Goal: Register for event/course

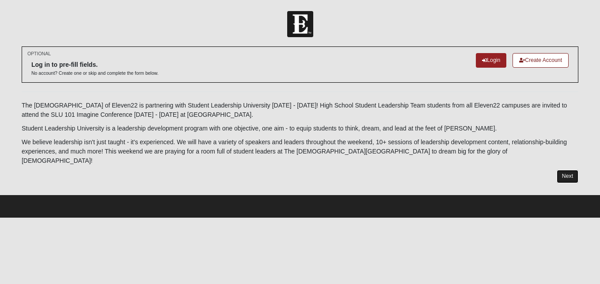
click at [570, 170] on link "Next" at bounding box center [568, 176] width 22 height 13
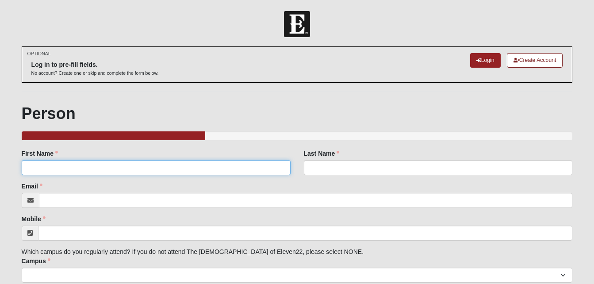
click at [154, 160] on input "First Name" at bounding box center [156, 167] width 269 height 15
type input "Charity"
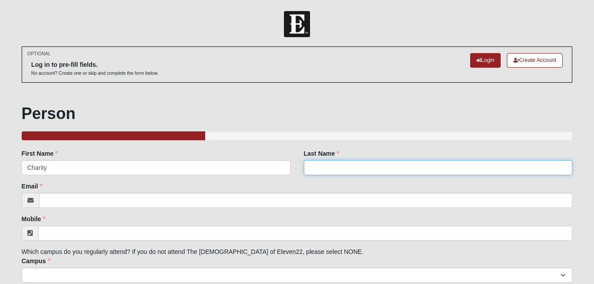
type input "[PERSON_NAME]"
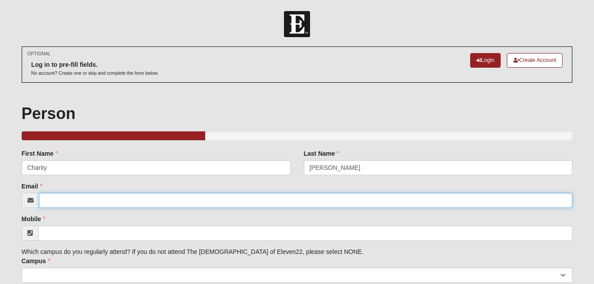
type input "[EMAIL_ADDRESS][PERSON_NAME][DOMAIN_NAME]"
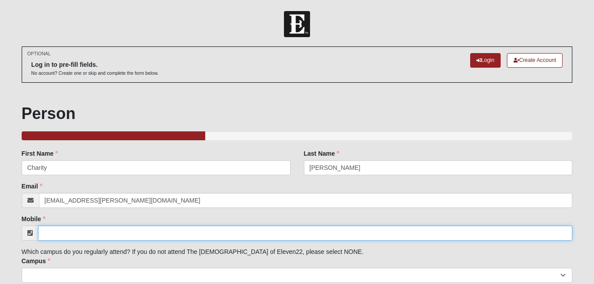
type input "4075586196"
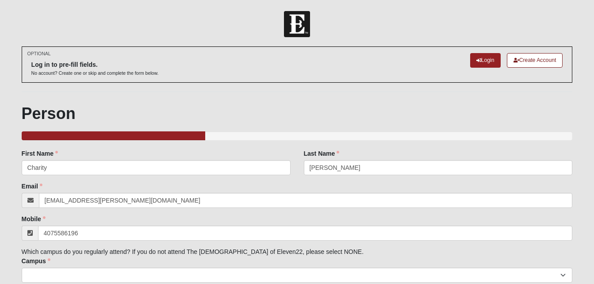
select select "11"
select select "18"
select select "1979"
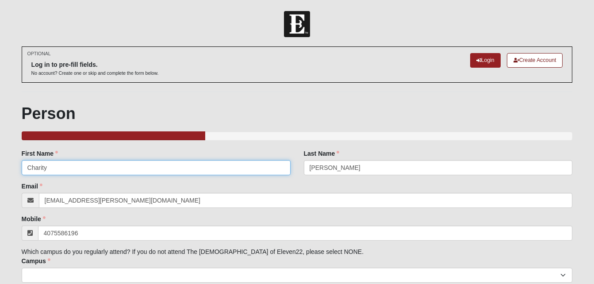
type input "[PHONE_NUMBER]"
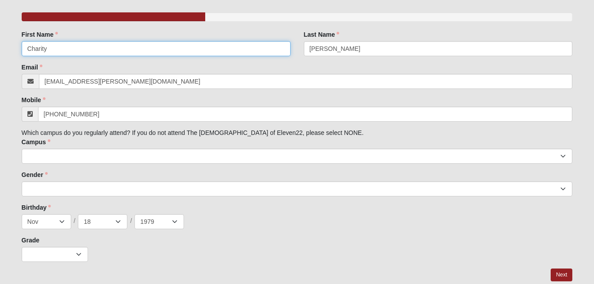
scroll to position [121, 0]
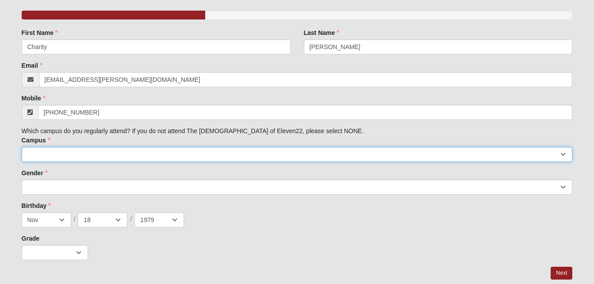
click at [116, 153] on select "[GEOGRAPHIC_DATA] [GEOGRAPHIC_DATA] (Coming Soon) Eleven22 Online [PERSON_NAME]…" at bounding box center [297, 154] width 551 height 15
select select "15"
click at [22, 147] on select "[GEOGRAPHIC_DATA] [GEOGRAPHIC_DATA] (Coming Soon) Eleven22 Online [PERSON_NAME]…" at bounding box center [297, 154] width 551 height 15
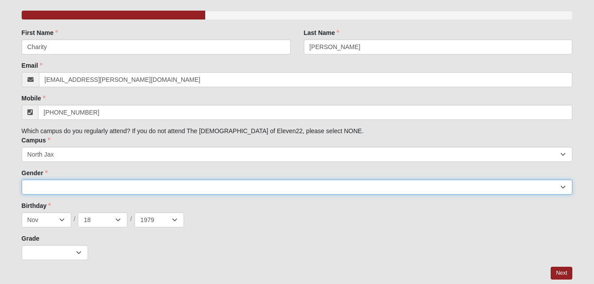
click at [47, 184] on select "[DEMOGRAPHIC_DATA] [DEMOGRAPHIC_DATA]" at bounding box center [297, 186] width 551 height 15
select select "2"
click at [22, 179] on select "[DEMOGRAPHIC_DATA] [DEMOGRAPHIC_DATA]" at bounding box center [297, 186] width 551 height 15
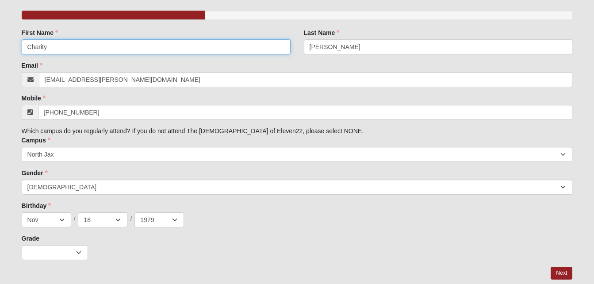
click at [69, 47] on input "Charity" at bounding box center [156, 46] width 269 height 15
type input "C"
type input "[PERSON_NAME]"
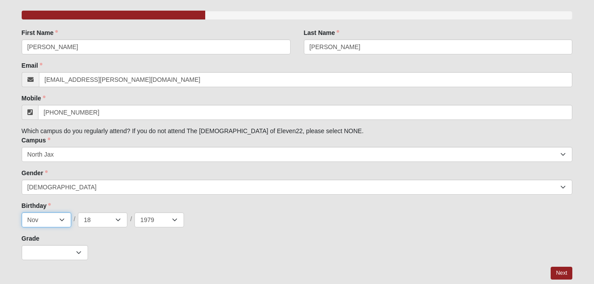
click at [50, 218] on select "Jan Feb Mar Apr May Jun [DATE] Aug Sep Oct Nov Dec" at bounding box center [46, 219] width 49 height 15
select select "7"
click at [22, 212] on select "Jan Feb Mar Apr May Jun [DATE] Aug Sep Oct Nov Dec" at bounding box center [46, 219] width 49 height 15
click at [109, 223] on select "1 2 3 4 5 6 7 8 9 10 11 12 13 14 15 16 17 18 19 20 21 22 23 24 25 26 27 28 29 3…" at bounding box center [102, 219] width 49 height 15
select select "28"
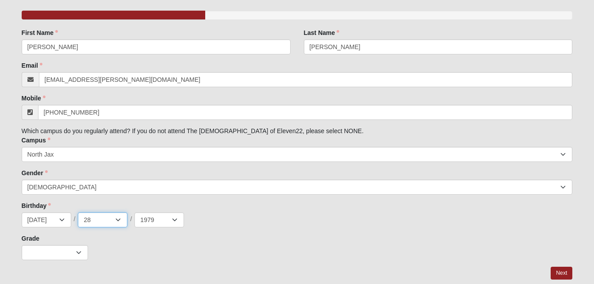
click at [78, 212] on select "1 2 3 4 5 6 7 8 9 10 11 12 13 14 15 16 17 18 19 20 21 22 23 24 25 26 27 28 29 3…" at bounding box center [102, 219] width 49 height 15
click at [159, 221] on select "2025 2024 2023 2022 2021 2020 2019 2018 2017 2016 2015 2014 2013 2012 2011 2010…" at bounding box center [158, 219] width 49 height 15
click at [134, 212] on select "2025 2024 2023 2022 2021 2020 2019 2018 2017 2016 2015 2014 2013 2012 2011 2010…" at bounding box center [158, 219] width 49 height 15
click at [170, 224] on select "2025 2024 2023 2022 2021 2020 2019 2018 2017 2016 2015 2014 2013 2012 2011 2010…" at bounding box center [158, 219] width 49 height 15
select select "2008"
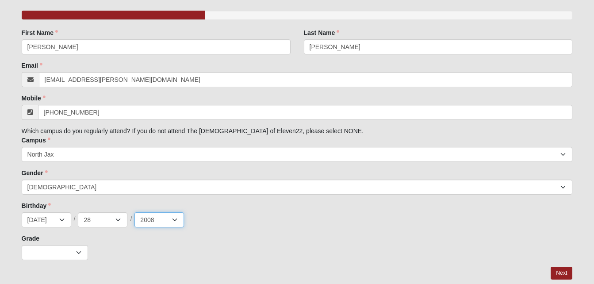
click at [134, 212] on select "2025 2024 2023 2022 2021 2020 2019 2018 2017 2016 2015 2014 2013 2012 2011 2010…" at bounding box center [158, 219] width 49 height 15
click at [61, 253] on select "K 1st 2nd 3rd 4th 5th 6th 7th 8th 9th 10th 11th 12th" at bounding box center [55, 252] width 66 height 15
select select "1"
click at [22, 245] on select "K 1st 2nd 3rd 4th 5th 6th 7th 8th 9th 10th 11th 12th" at bounding box center [55, 252] width 66 height 15
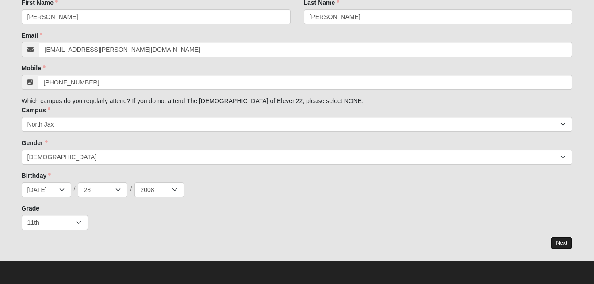
click at [561, 245] on link "Next" at bounding box center [561, 242] width 22 height 13
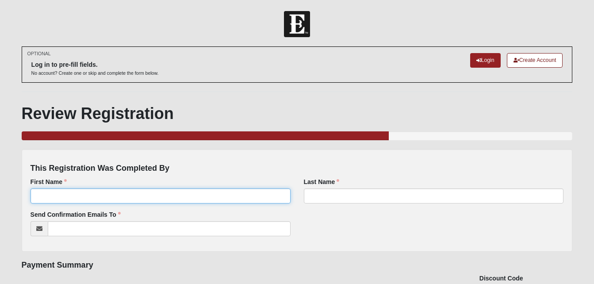
click at [124, 196] on input "First Name" at bounding box center [160, 195] width 260 height 15
type input "Charity"
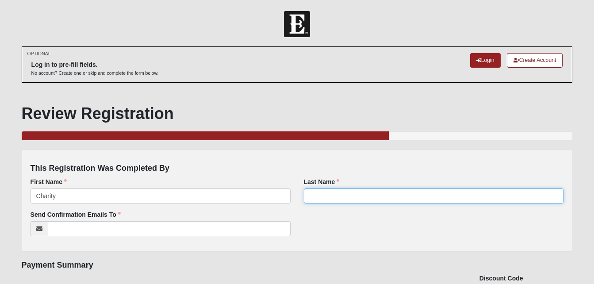
type input "[PERSON_NAME]"
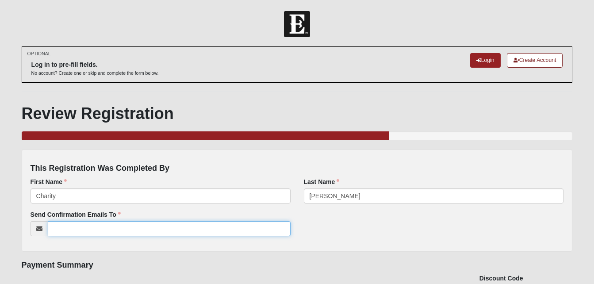
type input "[EMAIL_ADDRESS][PERSON_NAME][DOMAIN_NAME]"
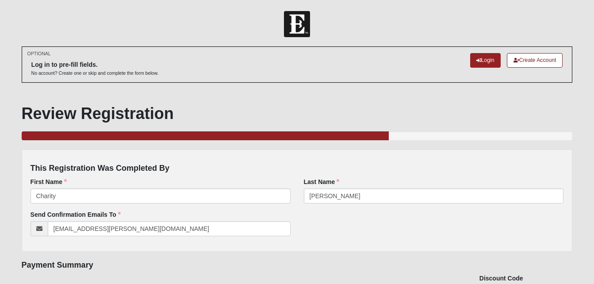
type input "[STREET_ADDRESS]"
type input "[GEOGRAPHIC_DATA]"
type input "32277"
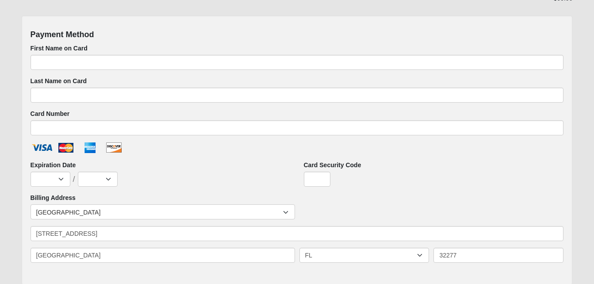
scroll to position [419, 0]
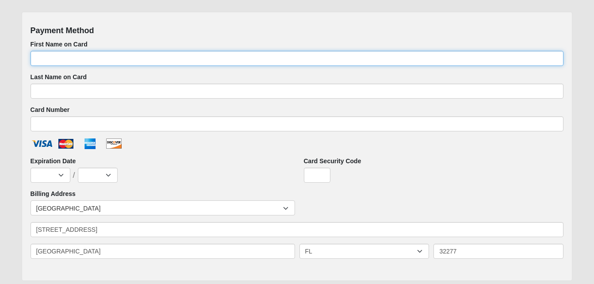
click at [97, 53] on input "First Name on Card" at bounding box center [296, 58] width 533 height 15
type input "Fabienne"
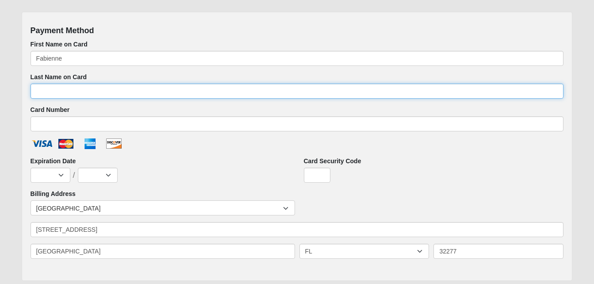
type input "[PERSON_NAME]"
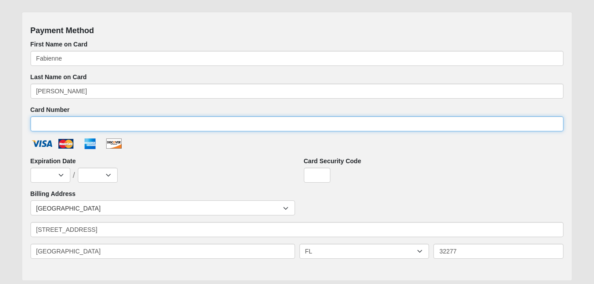
type input "[CREDIT_CARD_NUMBER]"
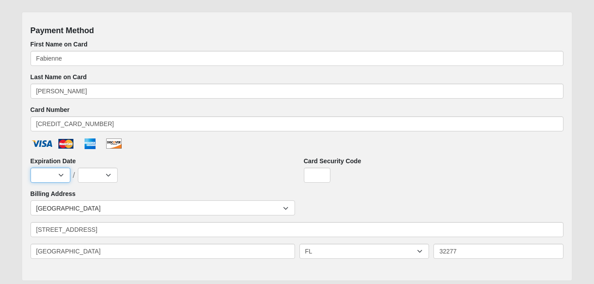
select select "5"
select select "2029"
type input "368"
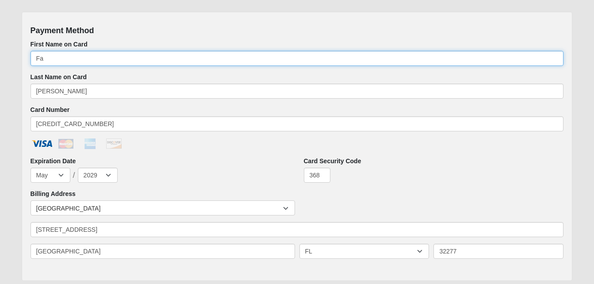
type input "F"
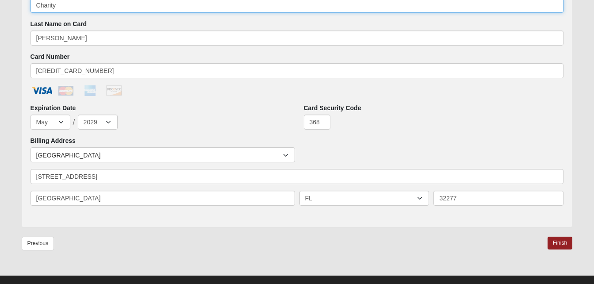
scroll to position [486, 0]
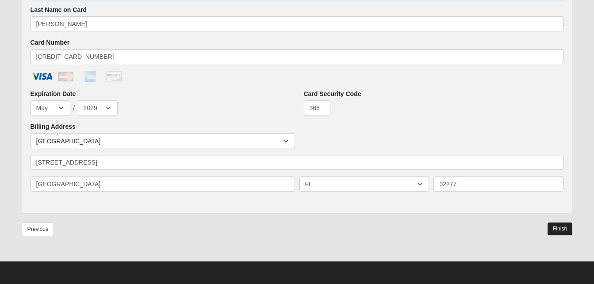
type input "Charity"
click at [555, 226] on link "Finish" at bounding box center [559, 228] width 25 height 13
